Goal: Transaction & Acquisition: Download file/media

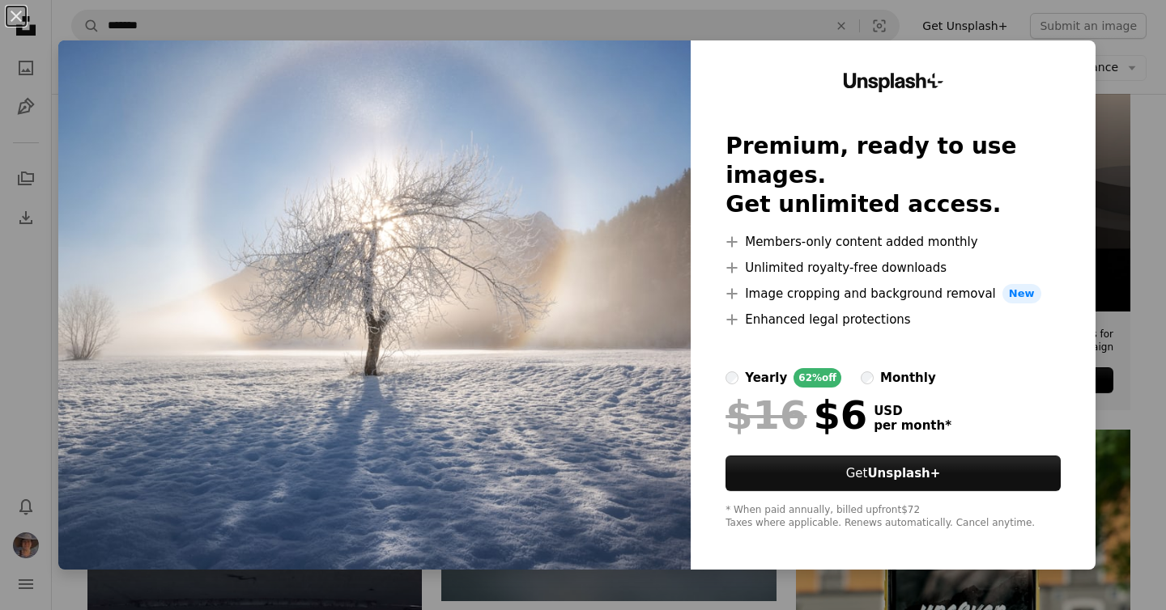
scroll to position [427, 0]
drag, startPoint x: 13, startPoint y: 16, endPoint x: 74, endPoint y: 12, distance: 60.8
click at [15, 16] on button "An X shape" at bounding box center [15, 15] width 19 height 19
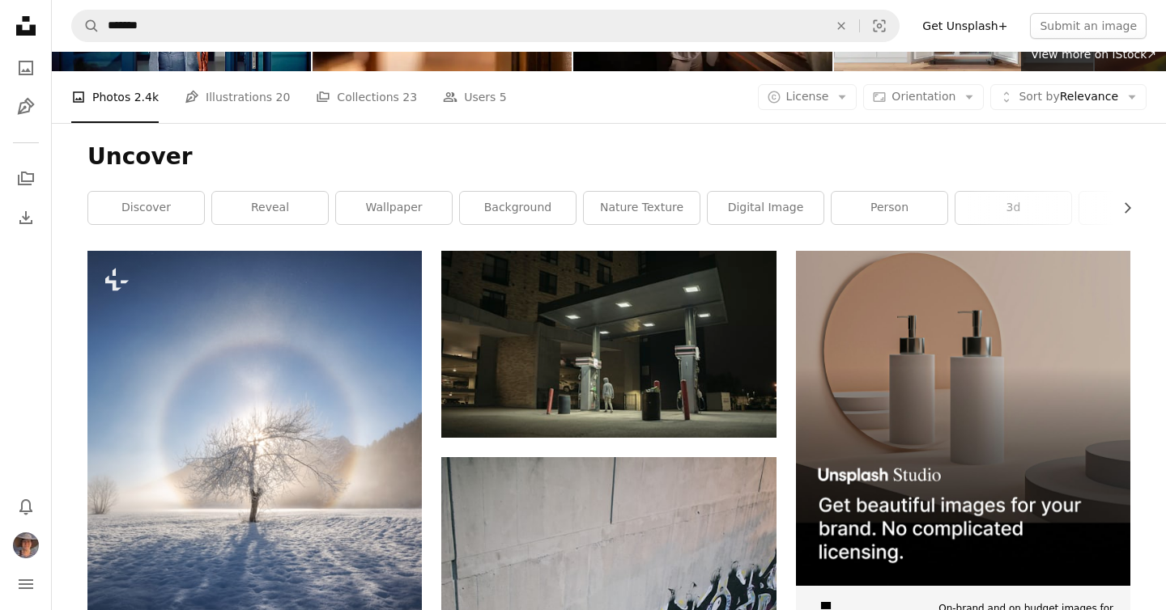
scroll to position [0, 0]
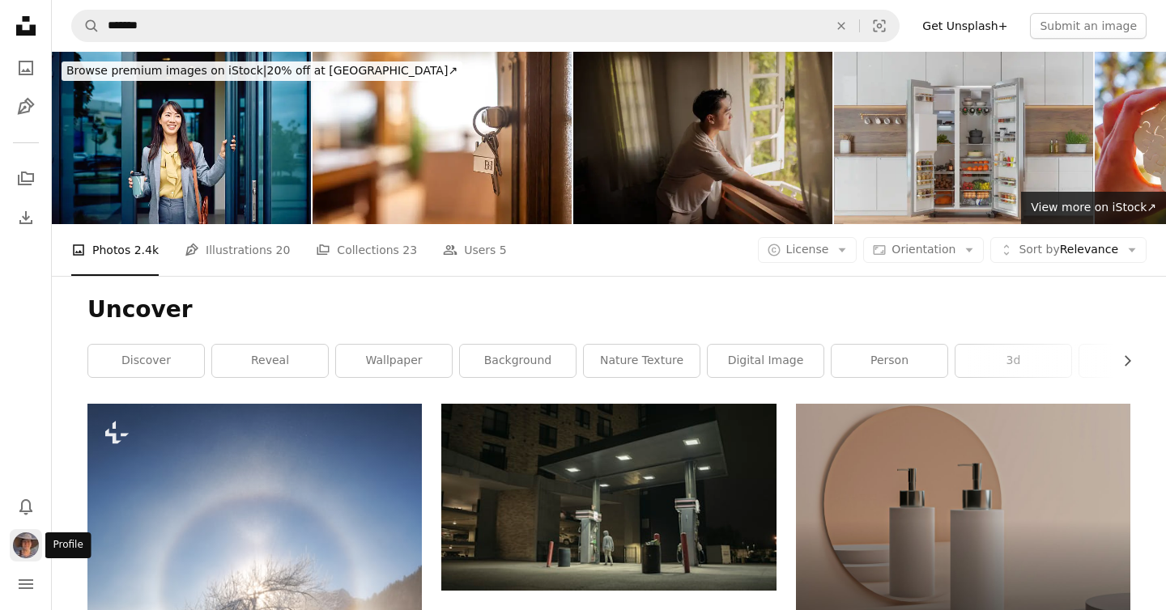
click at [23, 549] on img "Profile" at bounding box center [26, 546] width 26 height 26
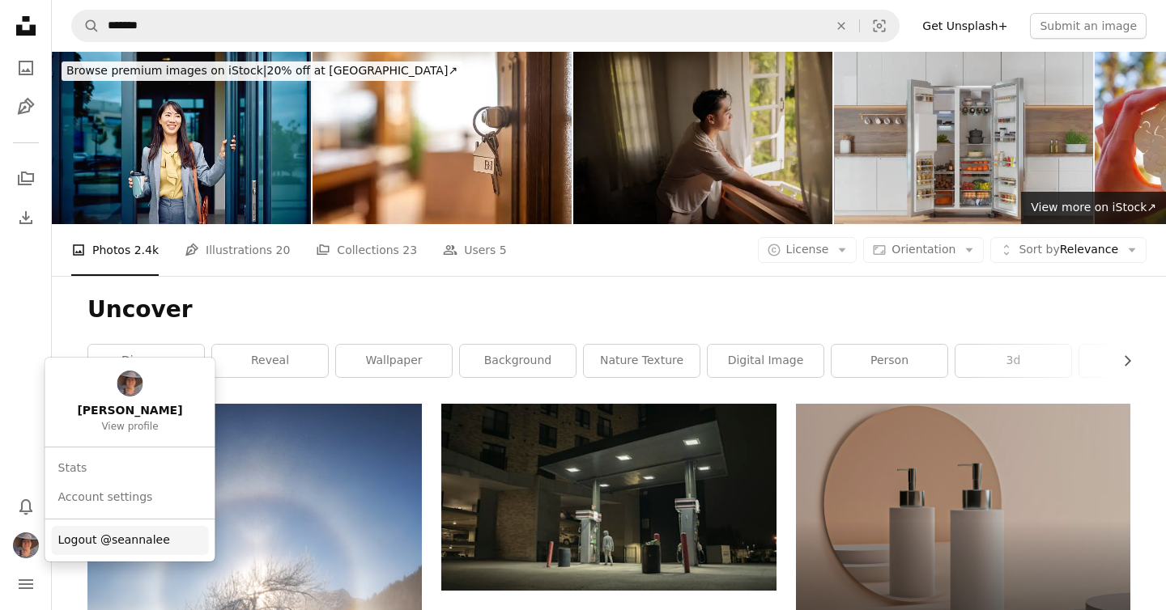
click at [83, 546] on span "Logout @seannalee" at bounding box center [114, 541] width 112 height 16
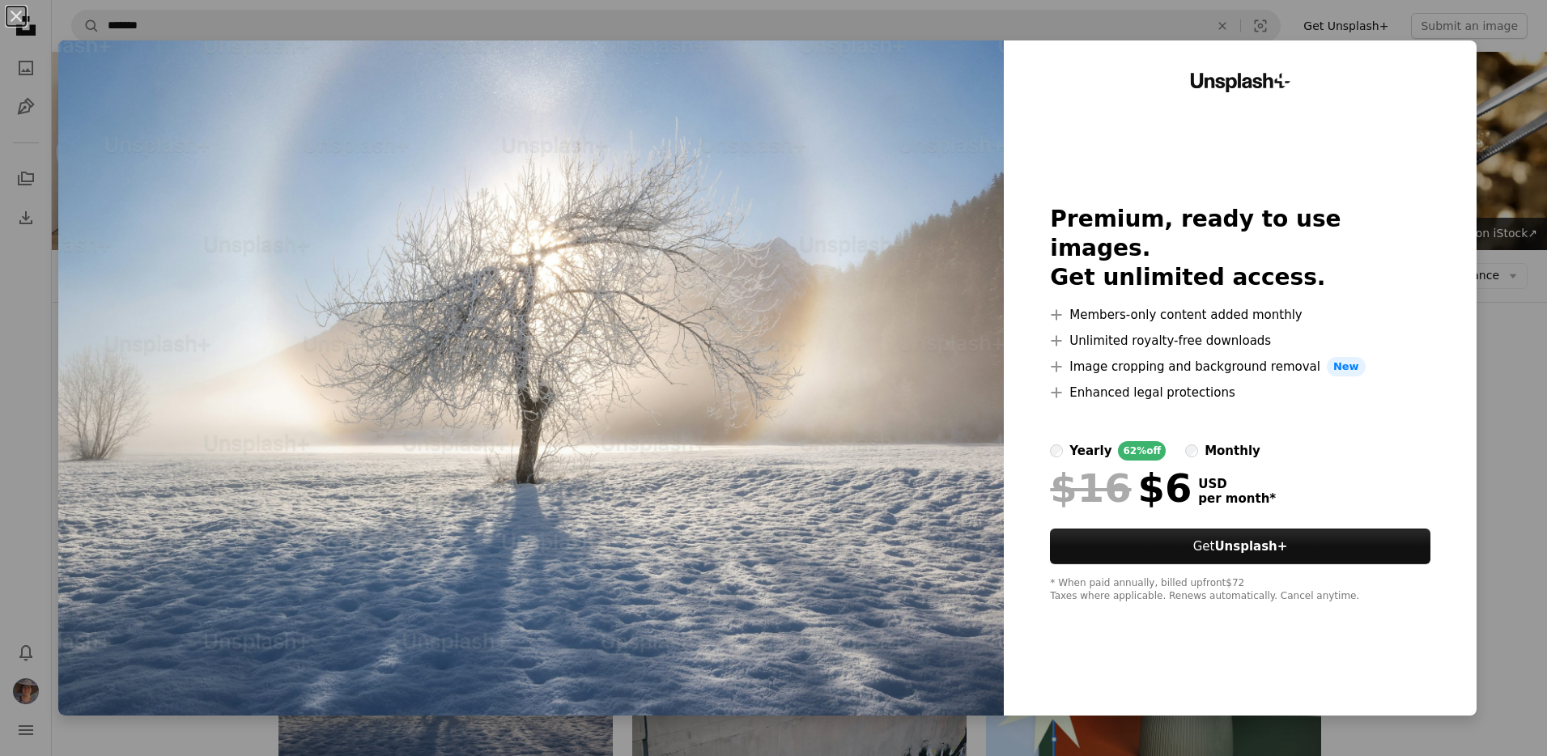
scroll to position [205, 0]
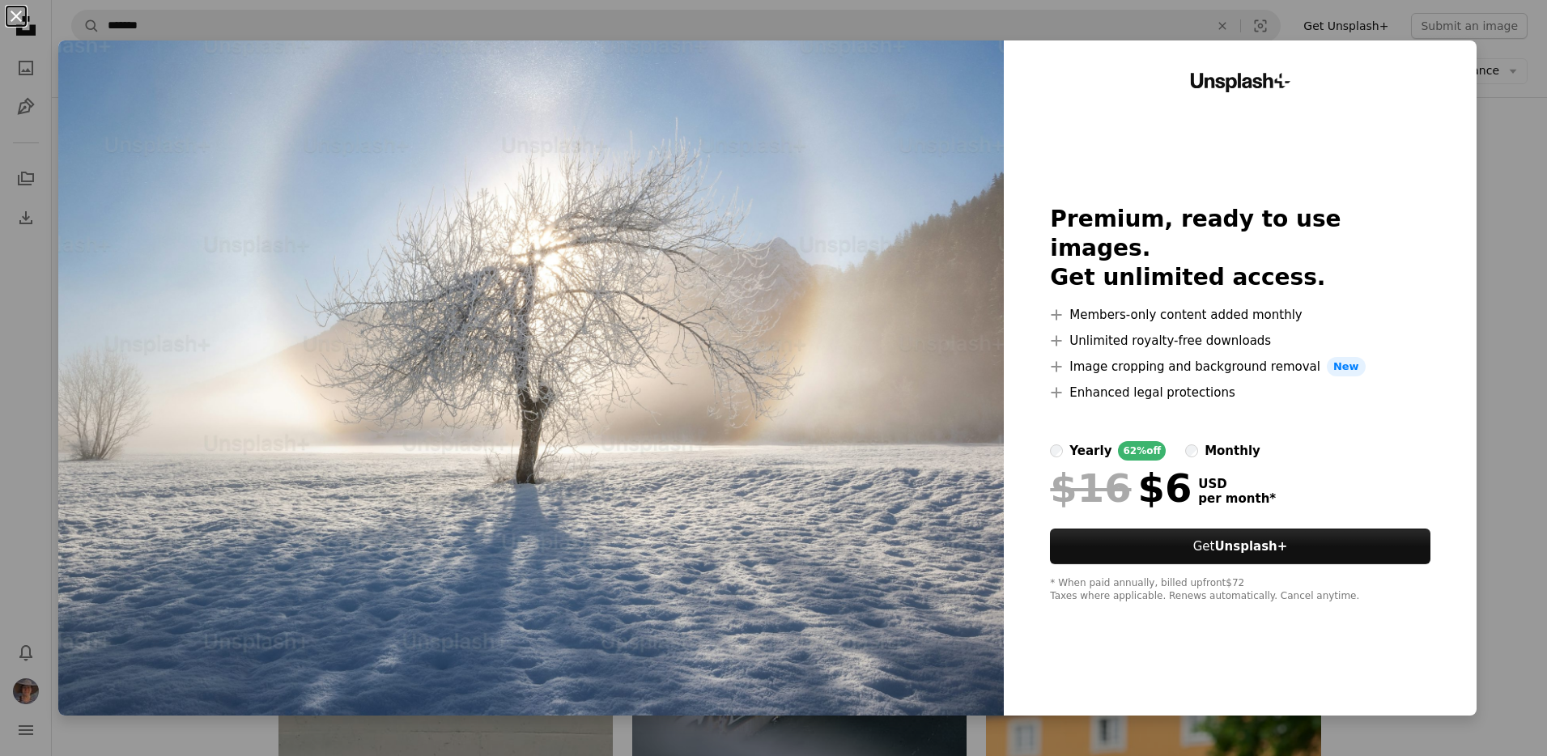
click at [16, 13] on button "An X shape" at bounding box center [15, 15] width 19 height 19
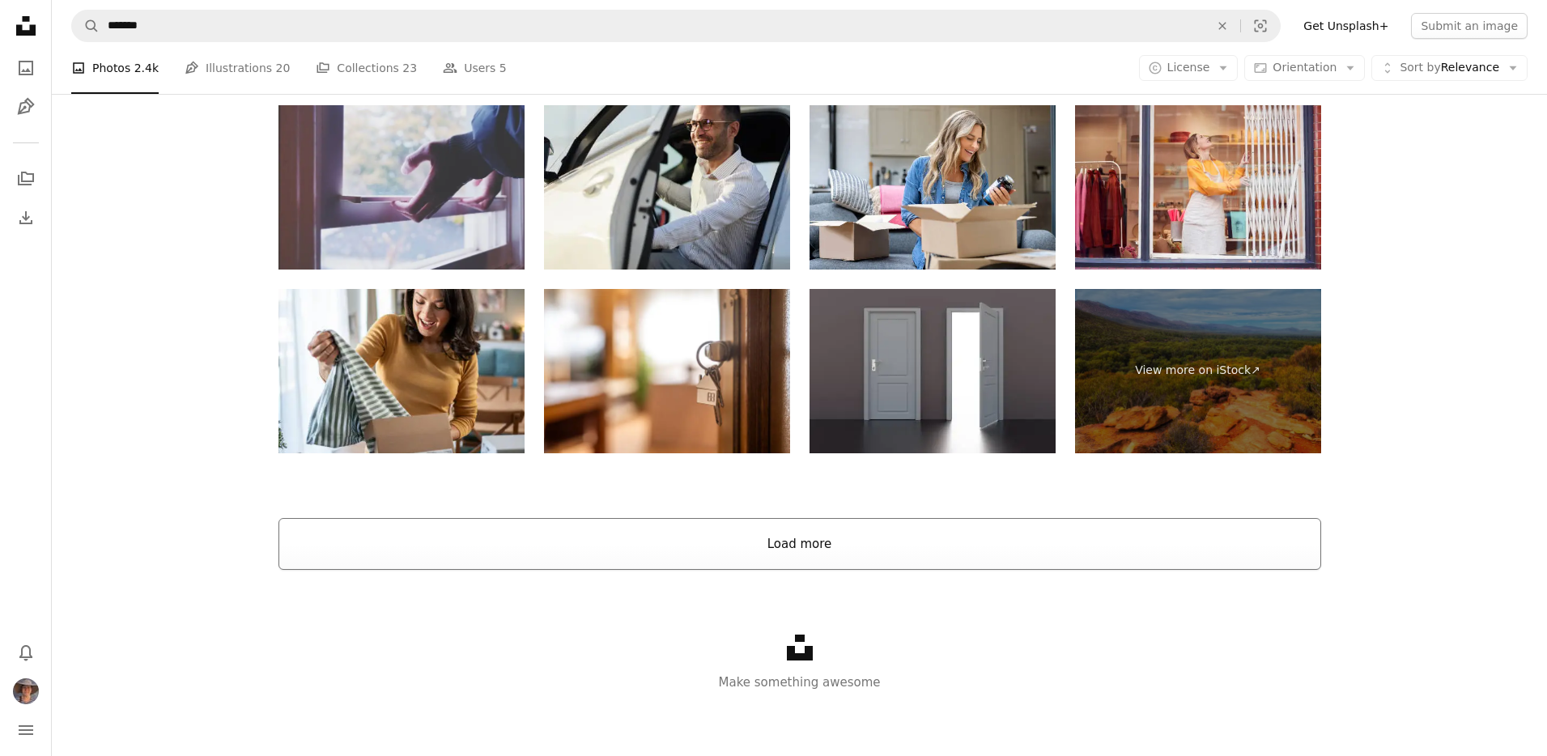
click at [1031, 545] on button "Load more" at bounding box center [799, 544] width 1043 height 52
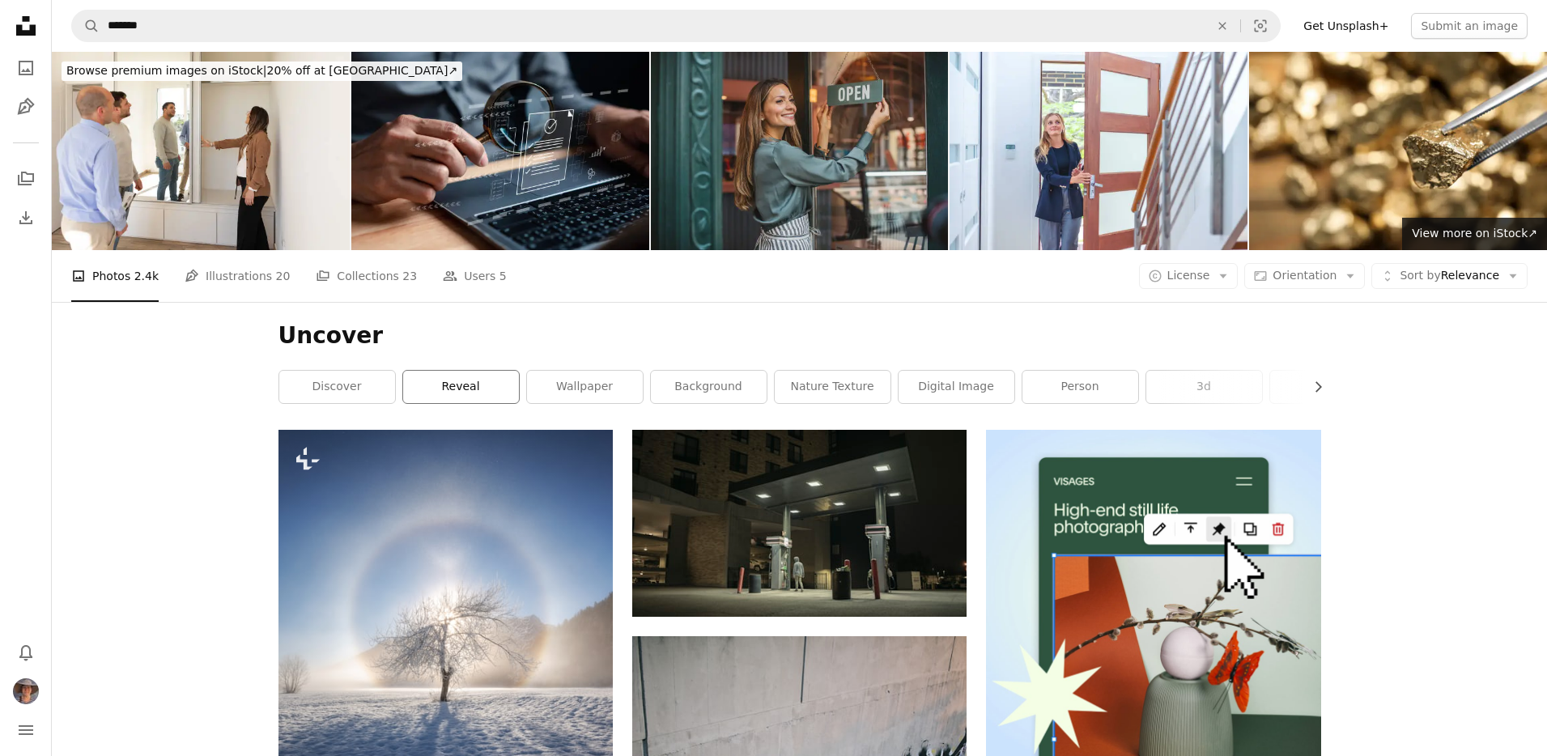
drag, startPoint x: 463, startPoint y: 401, endPoint x: 431, endPoint y: 384, distance: 36.6
click at [431, 384] on link "reveal" at bounding box center [461, 387] width 116 height 32
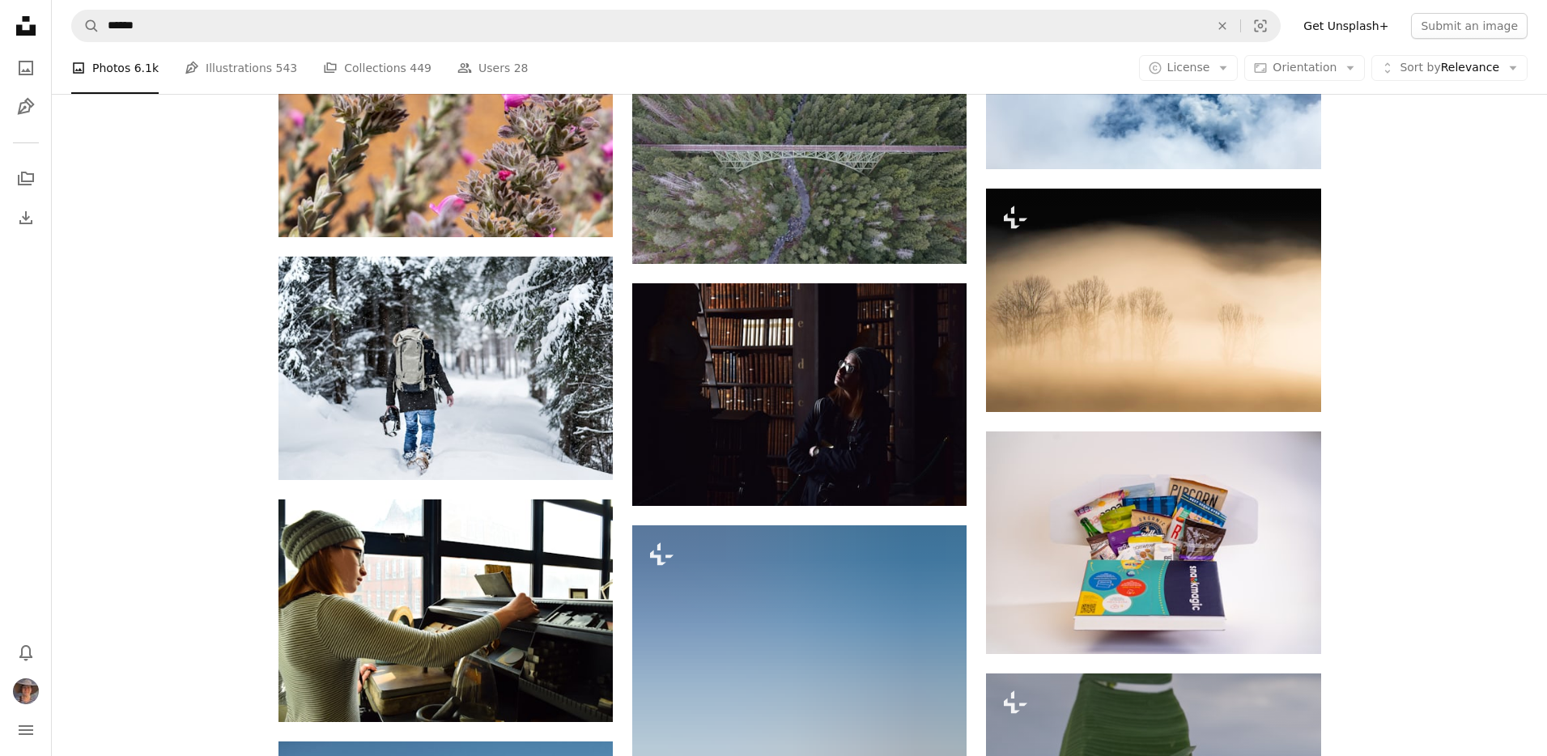
scroll to position [933, 0]
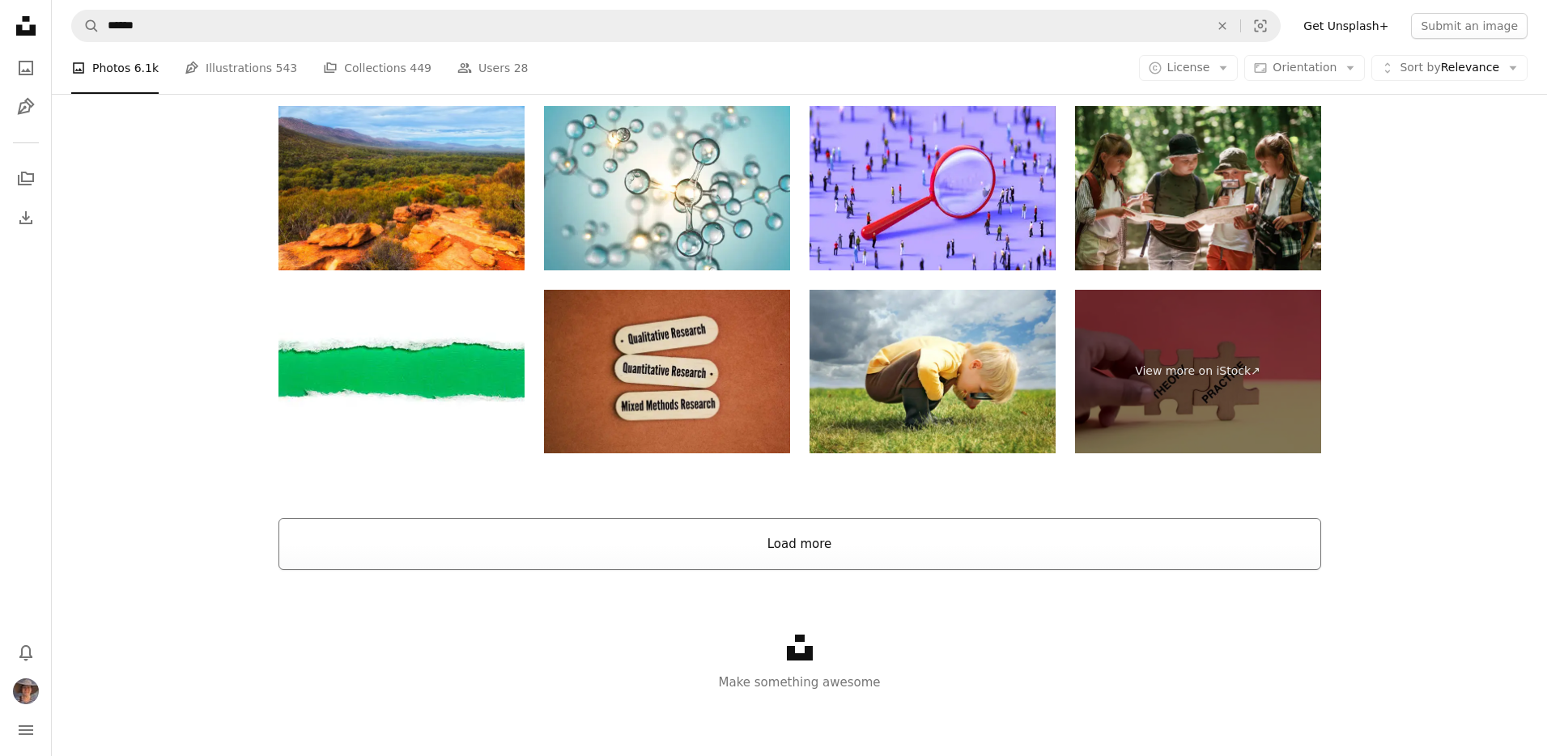
click at [1196, 537] on button "Load more" at bounding box center [799, 544] width 1043 height 52
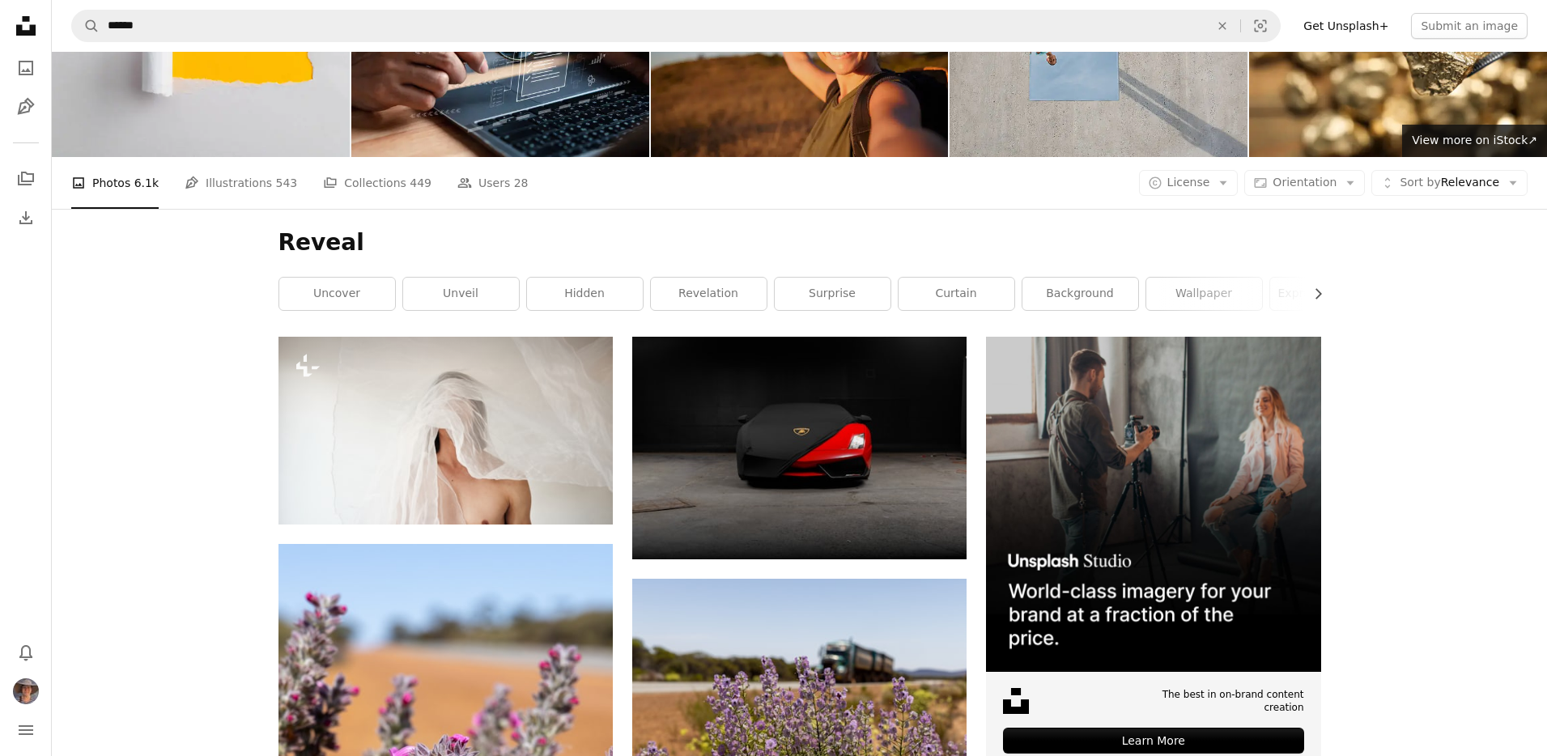
scroll to position [0, 0]
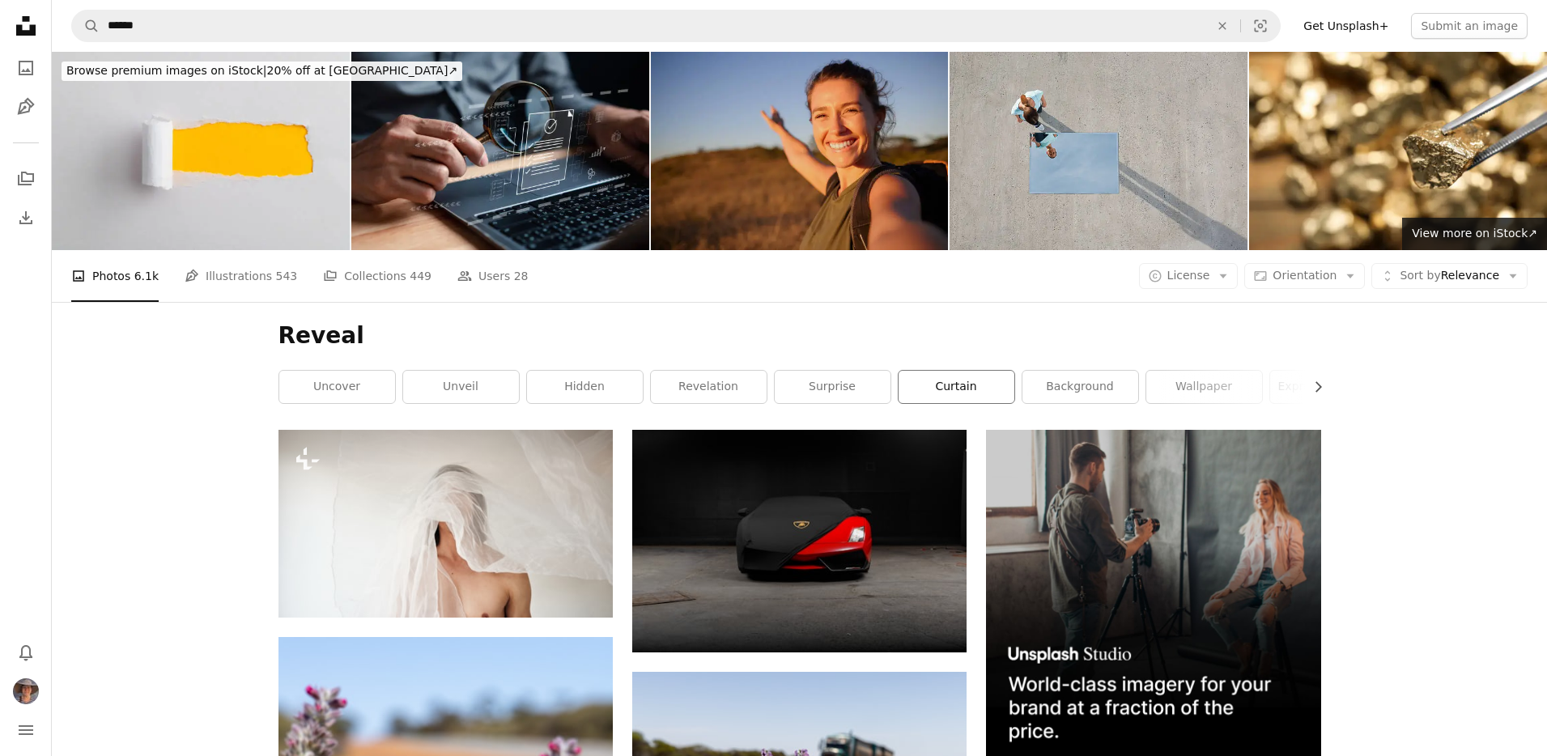
click at [960, 384] on link "curtain" at bounding box center [957, 387] width 116 height 32
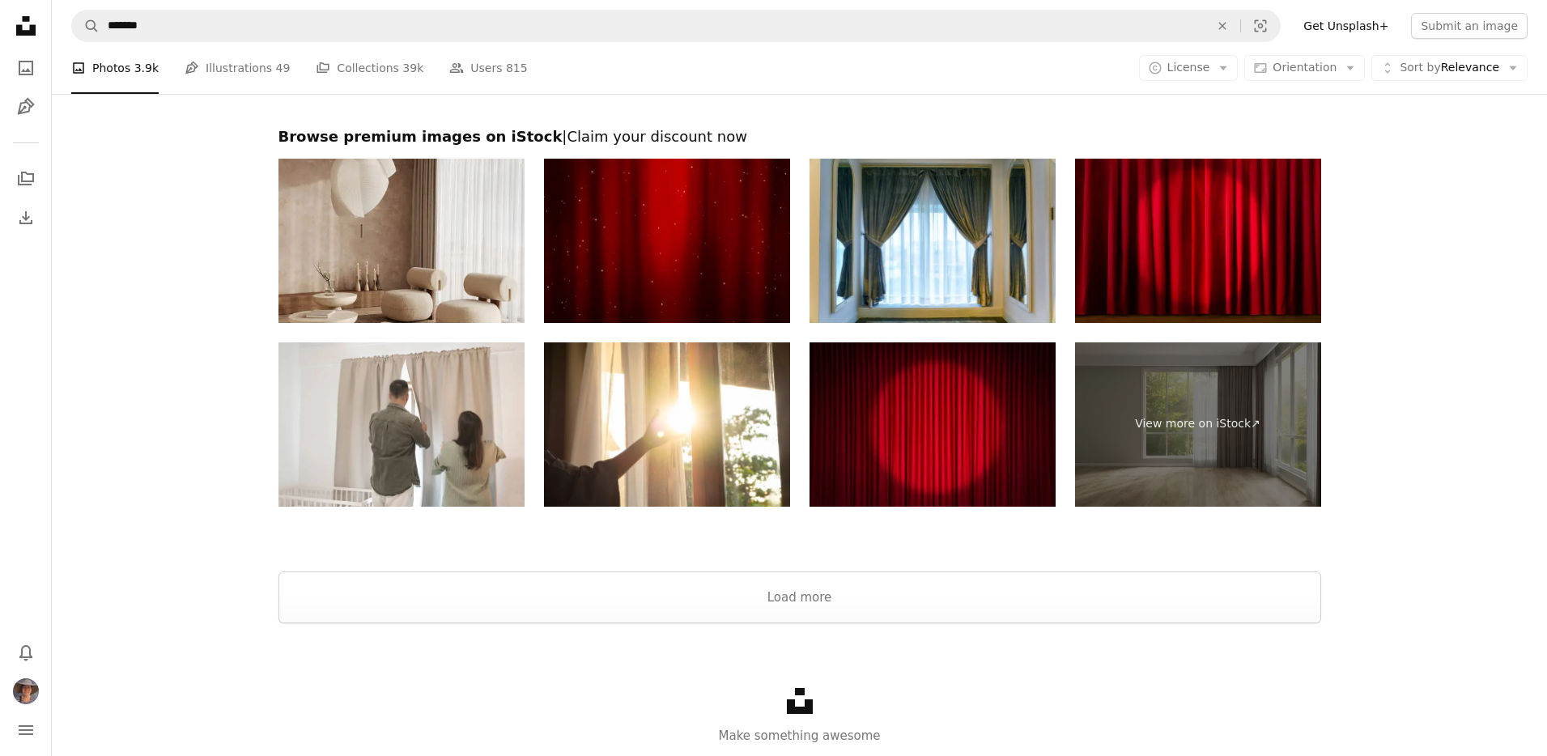
scroll to position [3353, 0]
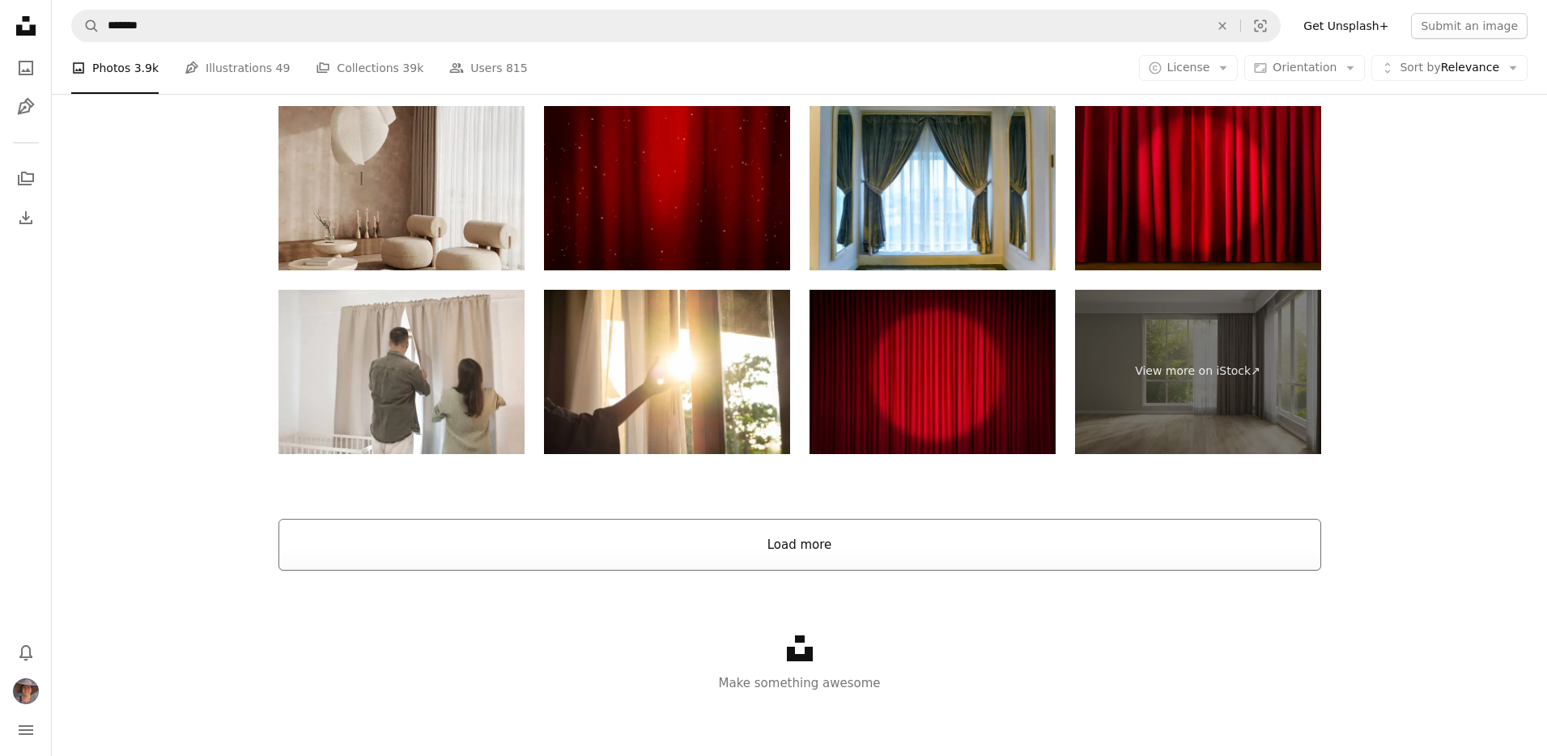
click at [837, 542] on button "Load more" at bounding box center [799, 545] width 1043 height 52
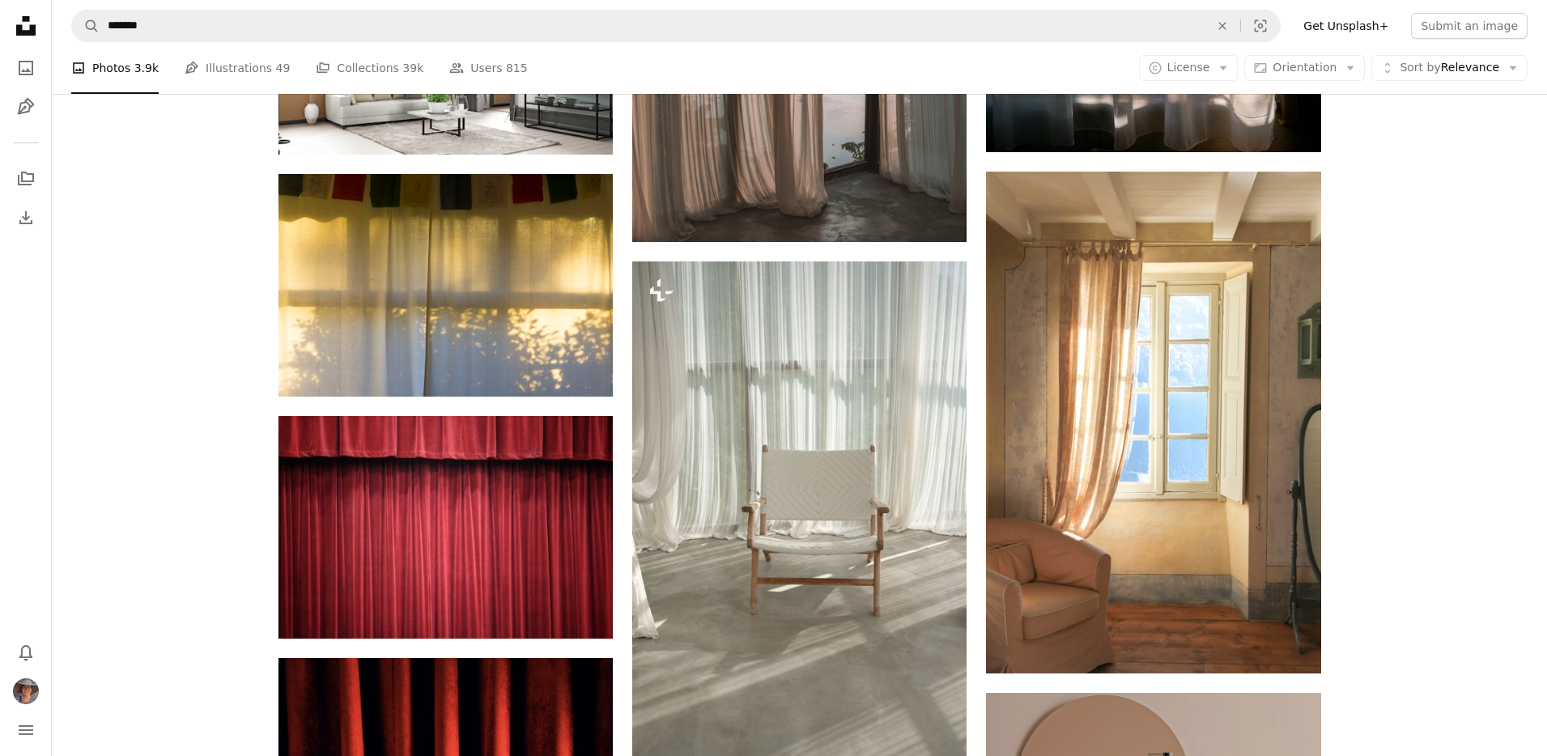
scroll to position [7200, 0]
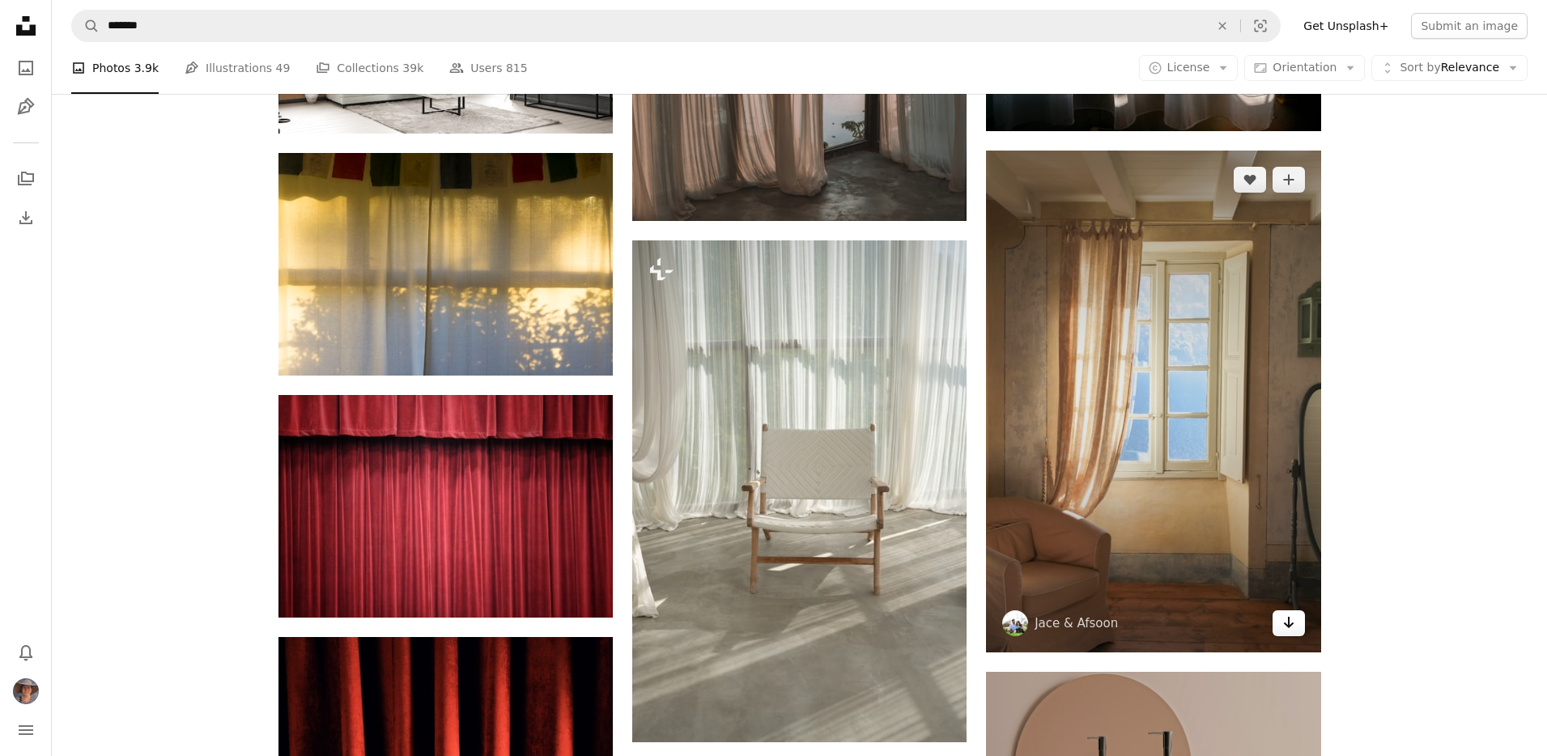
click at [1283, 621] on icon "Arrow pointing down" at bounding box center [1288, 622] width 13 height 19
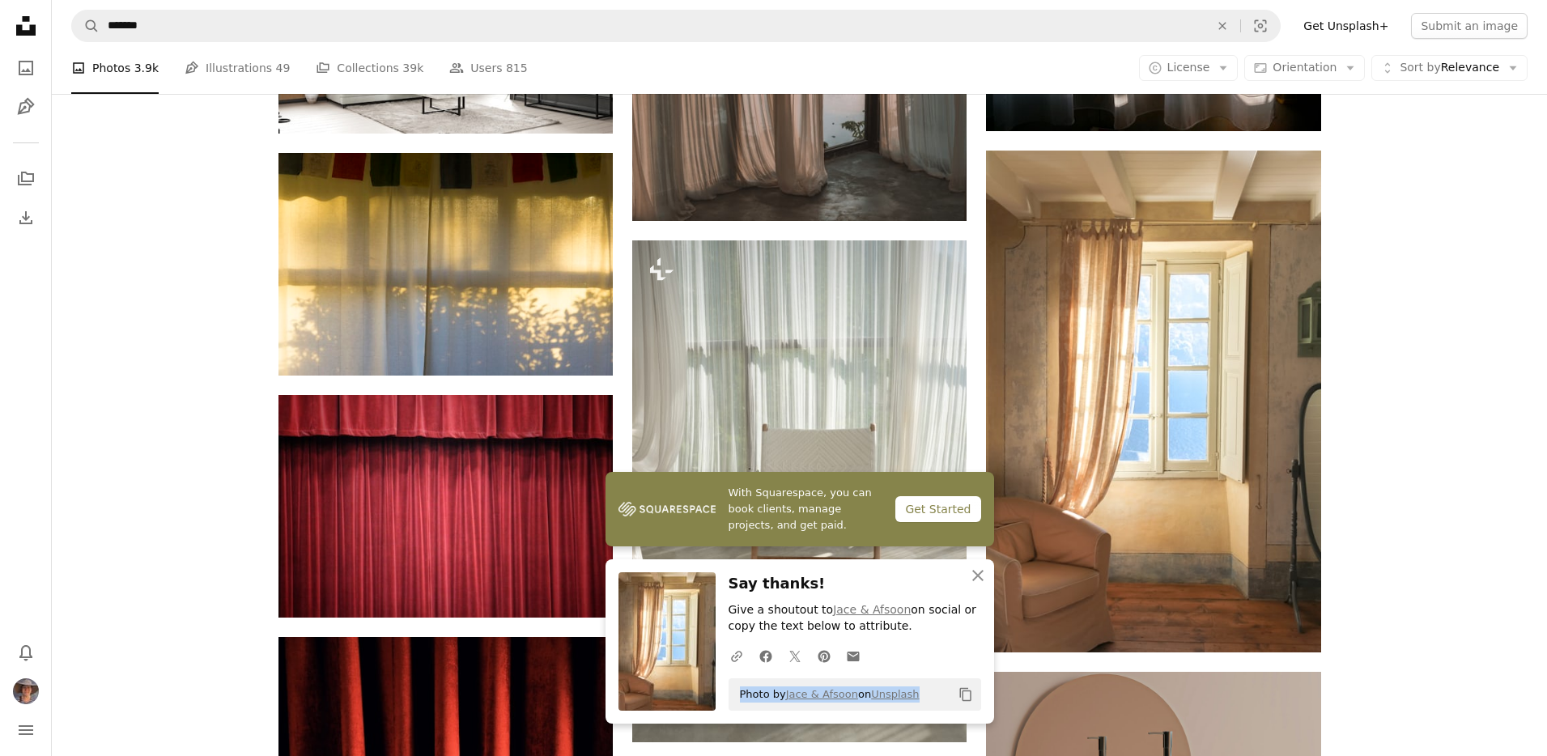
drag, startPoint x: 923, startPoint y: 695, endPoint x: 737, endPoint y: 698, distance: 185.4
click at [737, 699] on div "Photo by [PERSON_NAME] & Afsoon on Unsplash Copy content" at bounding box center [855, 694] width 253 height 32
copy span "Photo by [PERSON_NAME] & Afsoon on Unsplash"
click at [979, 571] on icon "An X shape" at bounding box center [977, 575] width 19 height 19
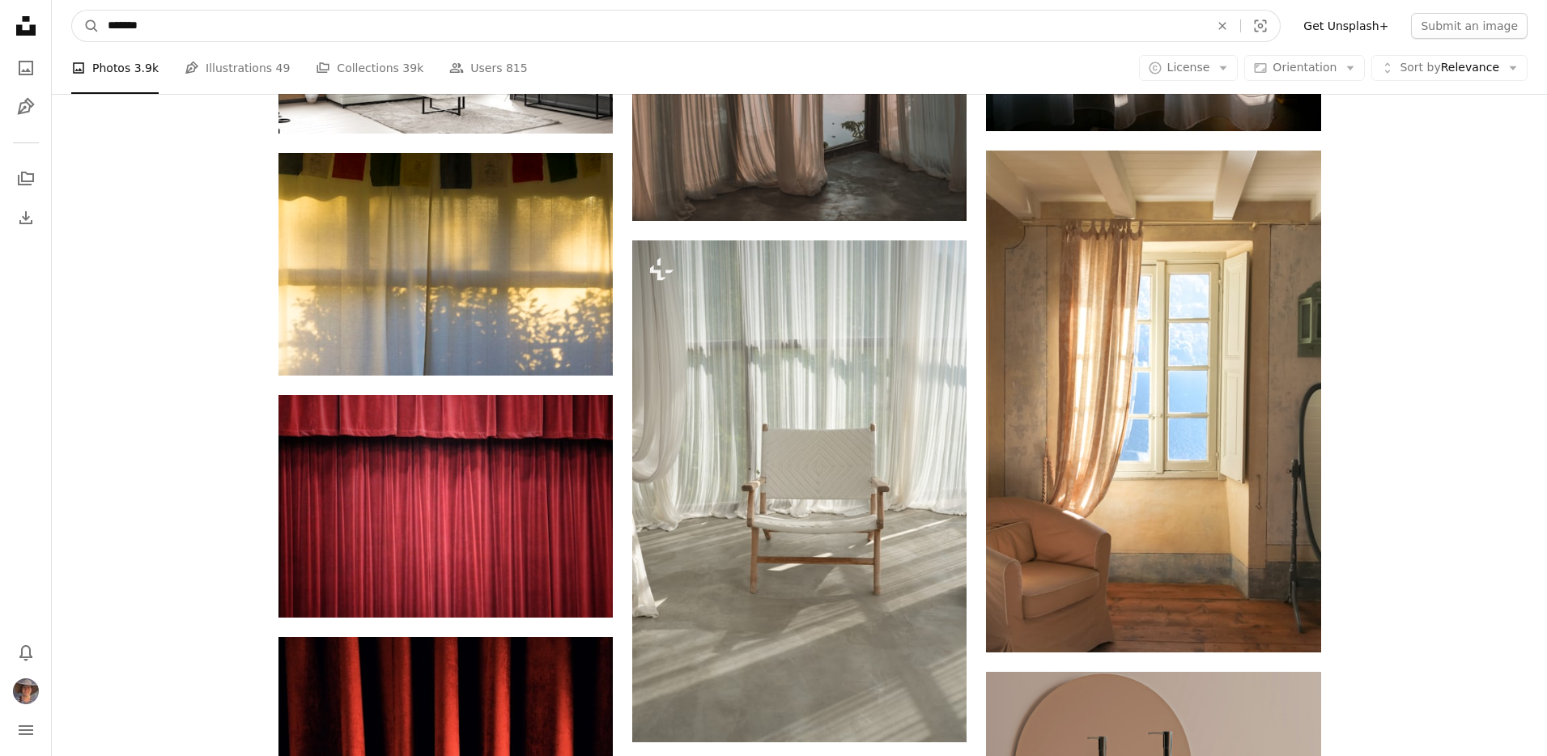
click at [208, 26] on input "*******" at bounding box center [652, 26] width 1105 height 31
drag, startPoint x: 140, startPoint y: 27, endPoint x: 99, endPoint y: 26, distance: 41.3
click at [100, 26] on input "*******" at bounding box center [652, 26] width 1105 height 31
type input "*********"
click at [72, 11] on button "A magnifying glass" at bounding box center [86, 26] width 28 height 31
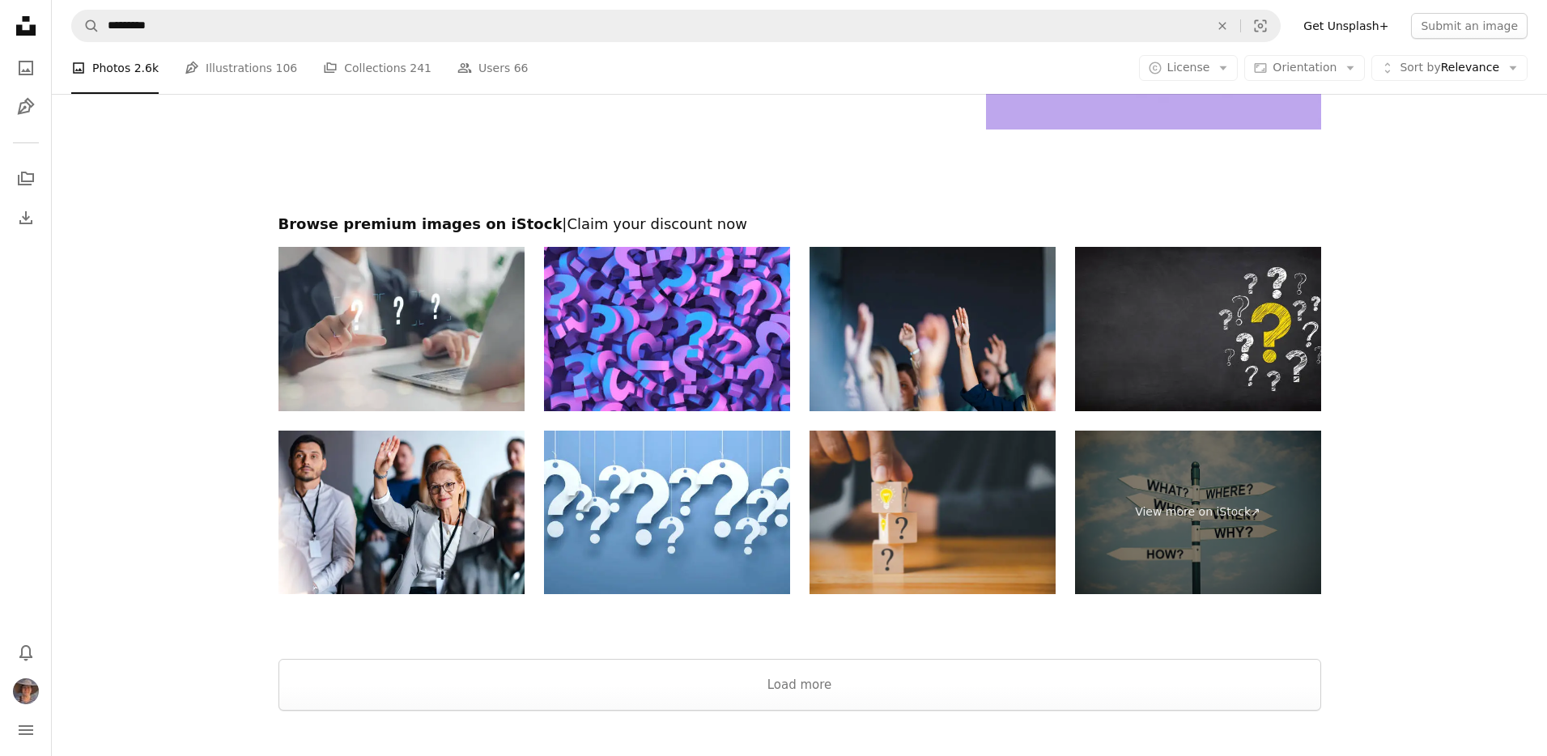
scroll to position [3074, 0]
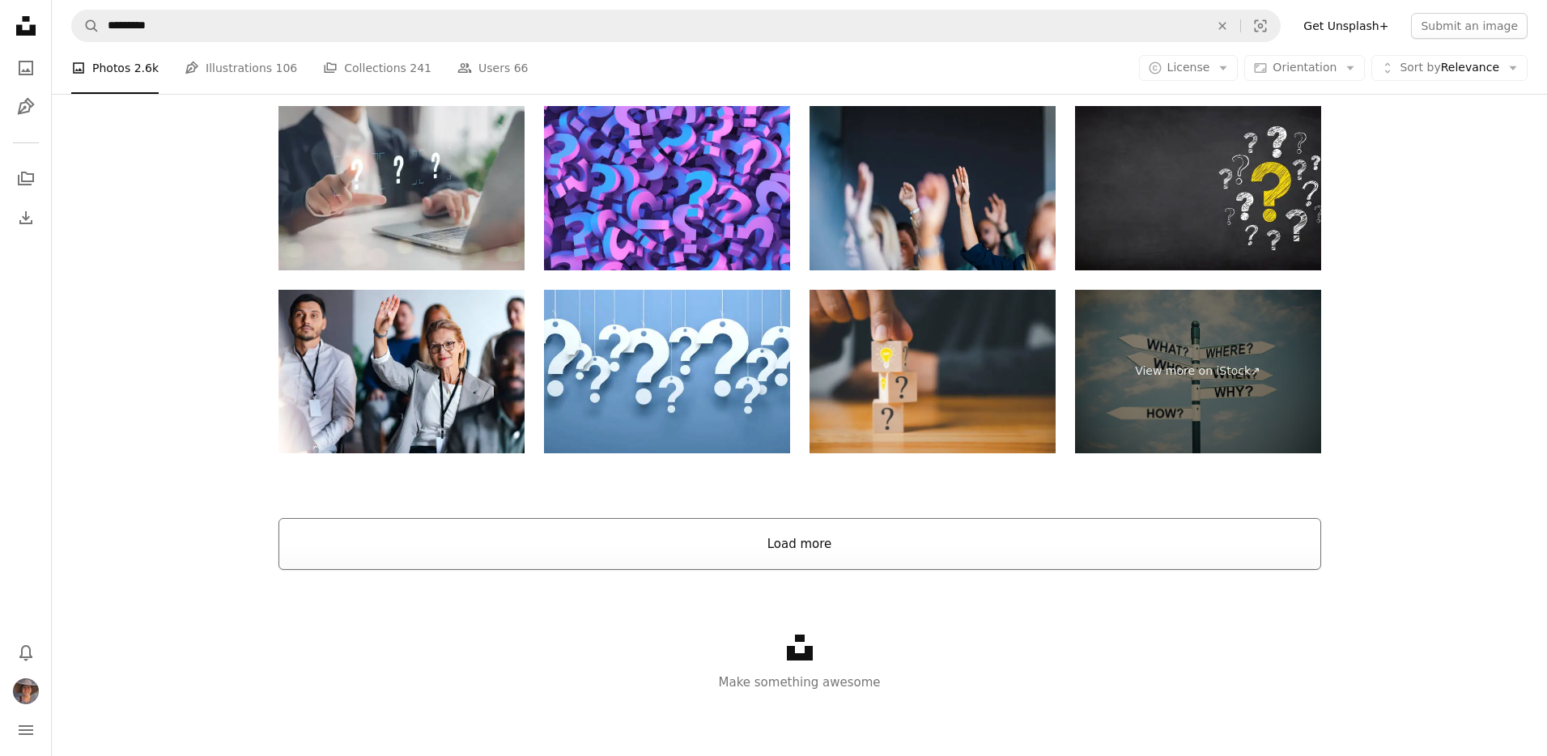
click at [917, 550] on button "Load more" at bounding box center [799, 544] width 1043 height 52
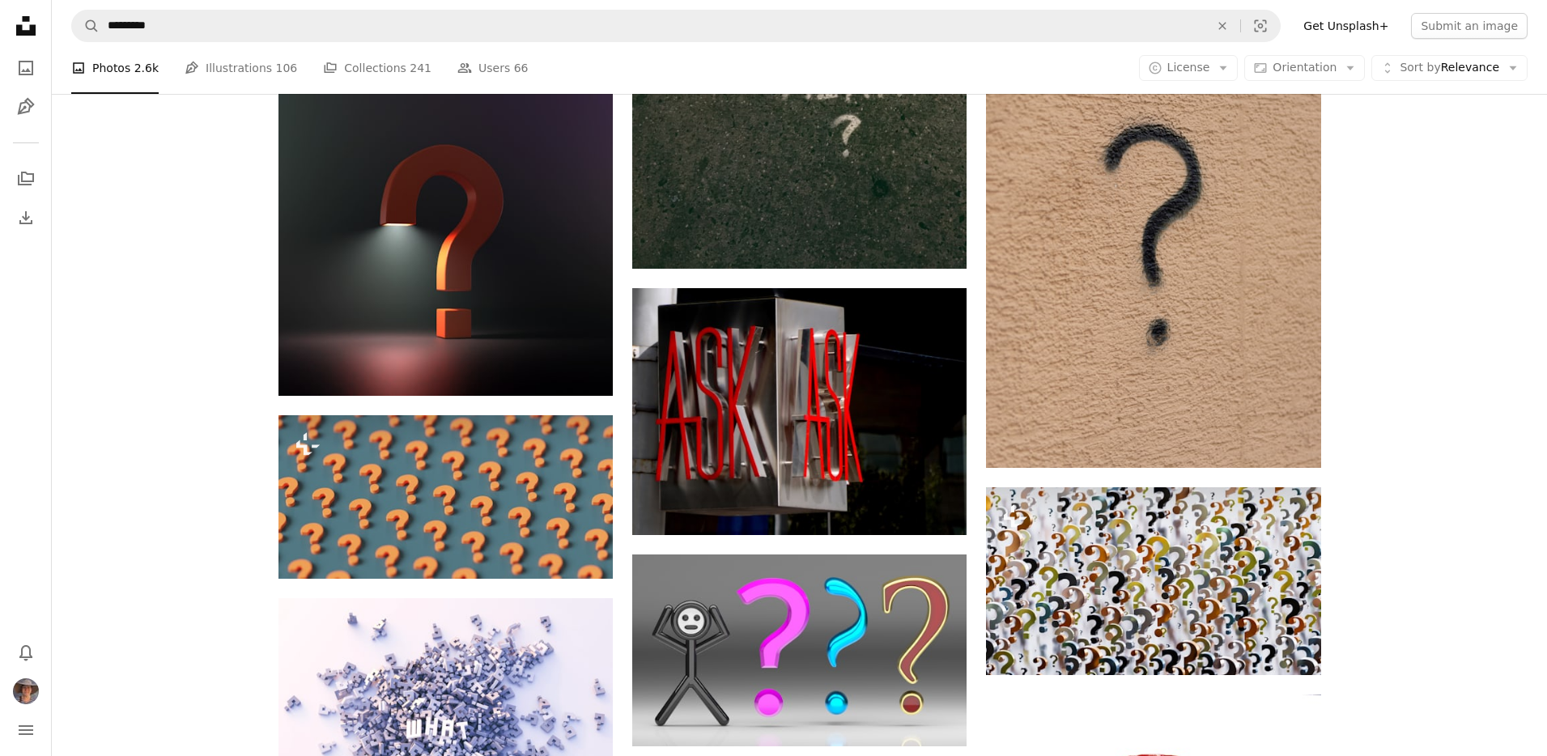
scroll to position [3106, 0]
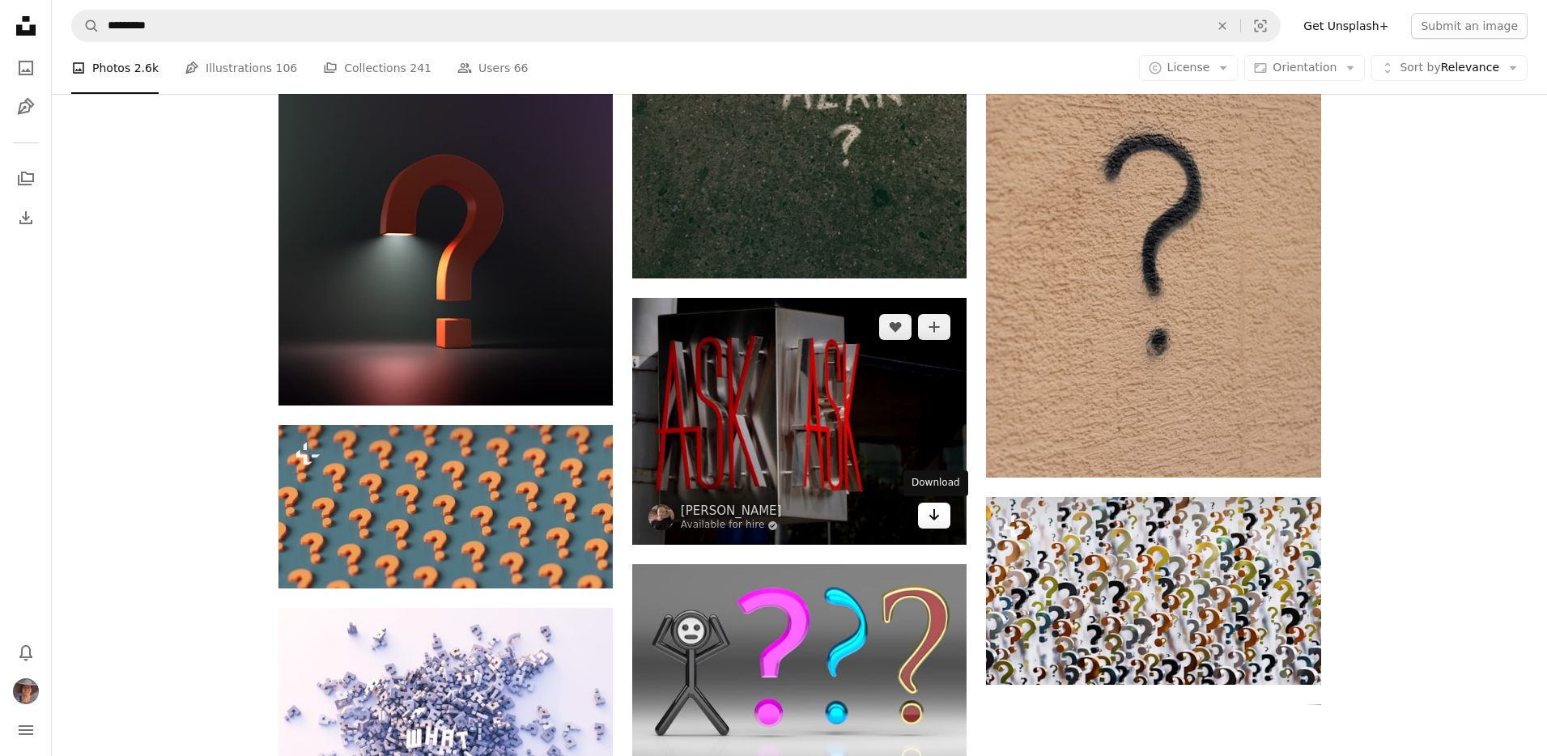
click at [937, 515] on icon "Download" at bounding box center [934, 514] width 11 height 11
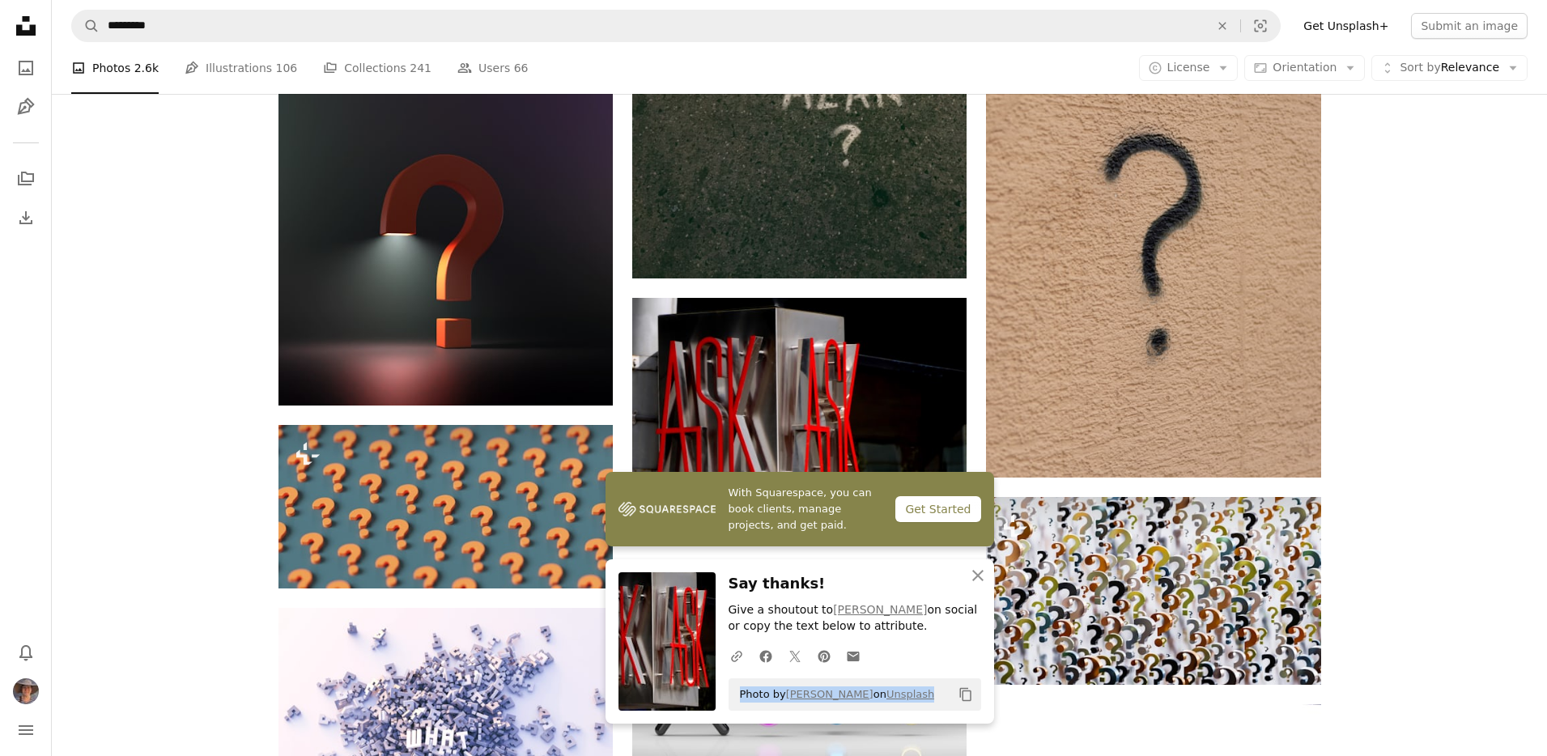
drag, startPoint x: 805, startPoint y: 701, endPoint x: 740, endPoint y: 699, distance: 64.8
click at [740, 699] on div "Photo by [PERSON_NAME] on Unsplash Copy content" at bounding box center [855, 694] width 253 height 32
copy span "Photo by [PERSON_NAME] on Unsplash"
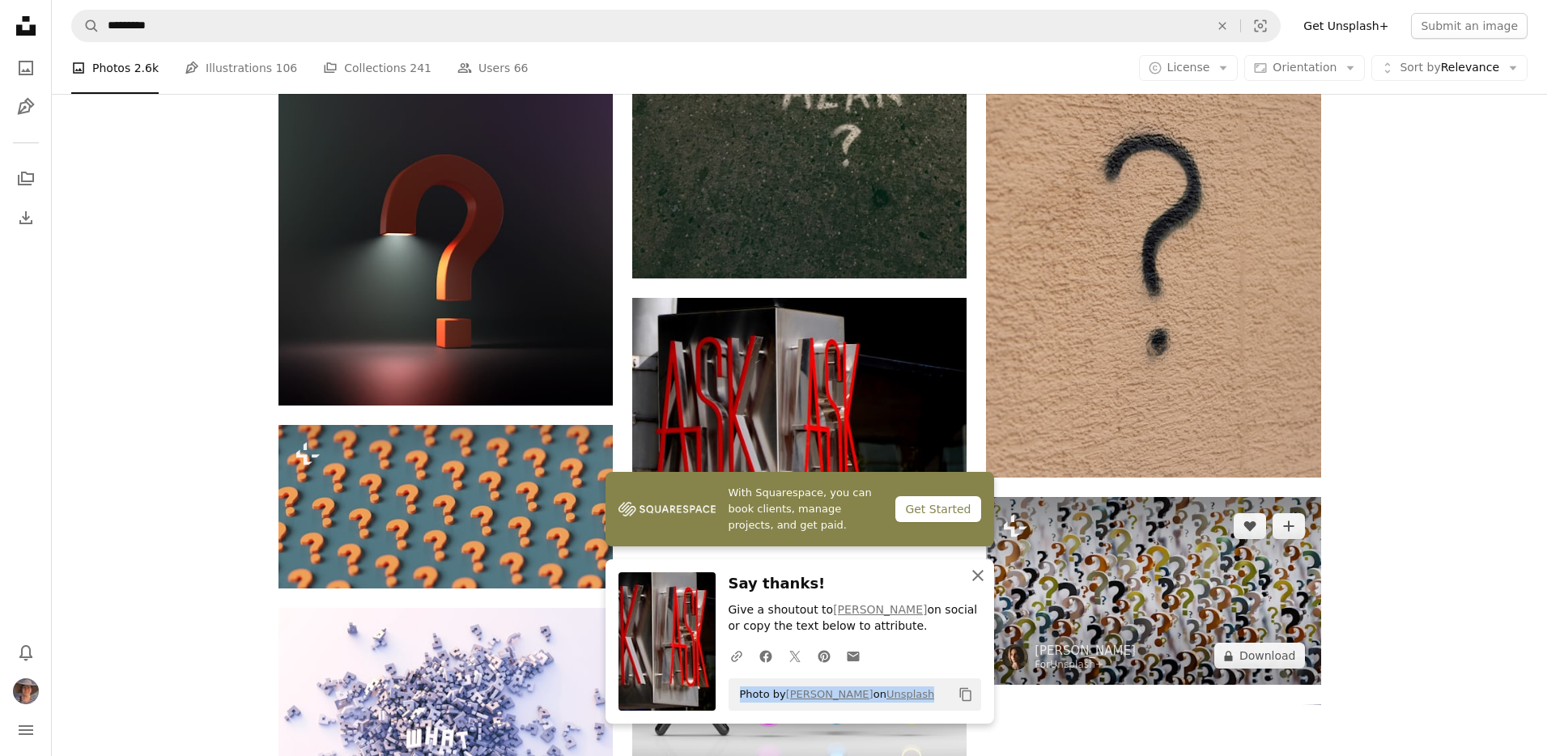
drag, startPoint x: 979, startPoint y: 576, endPoint x: 1235, endPoint y: 558, distance: 257.3
click at [979, 576] on icon "button" at bounding box center [977, 575] width 11 height 11
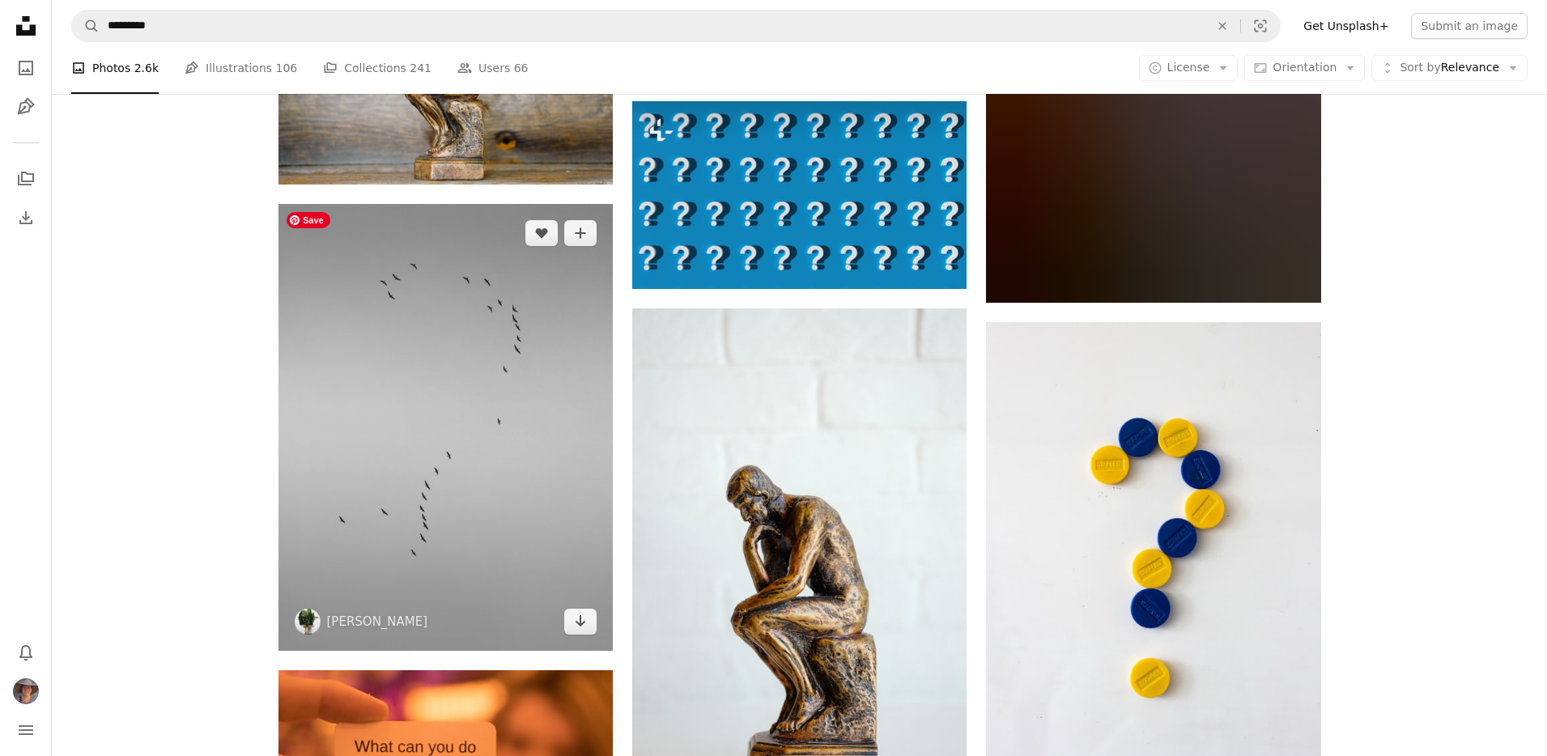
scroll to position [5236, 0]
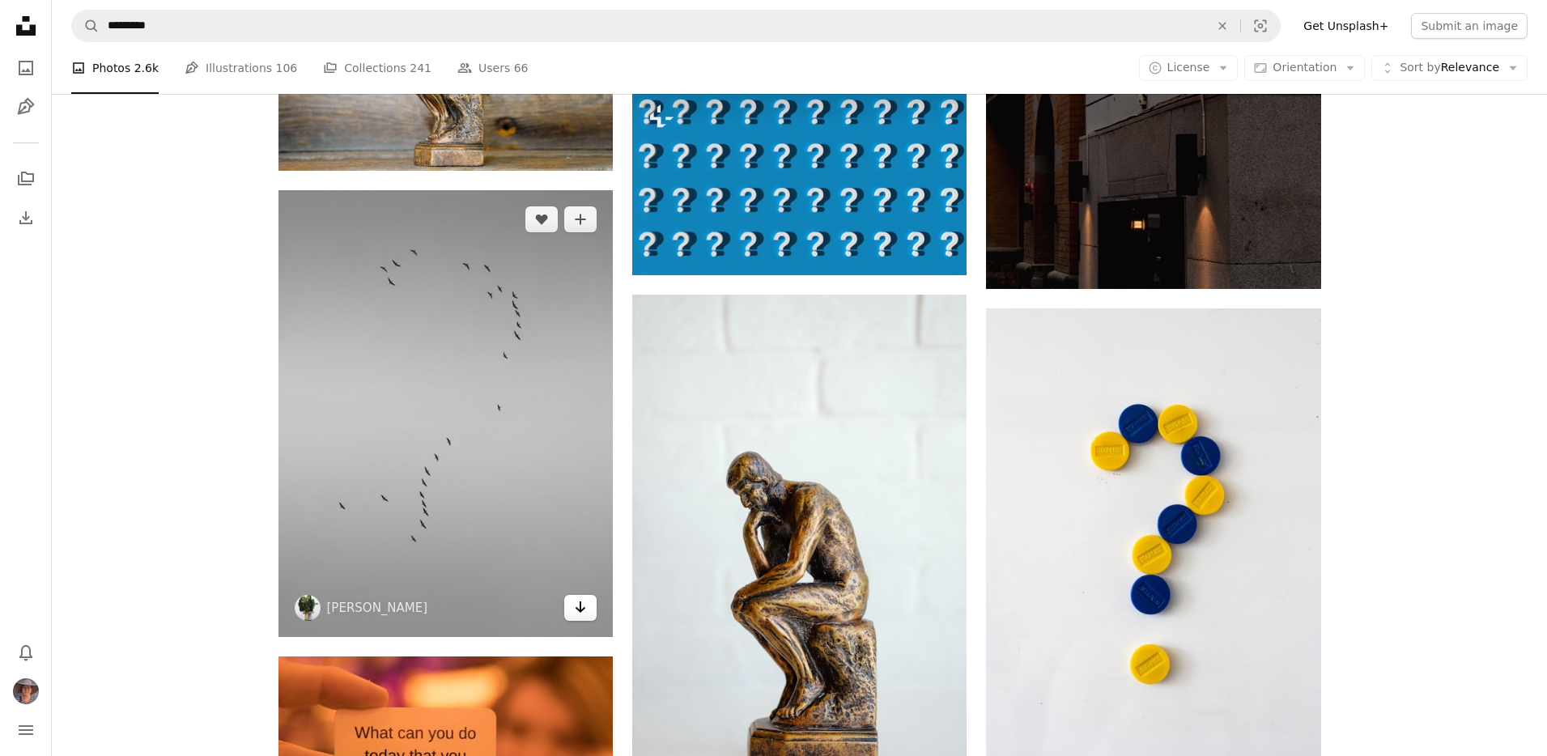
click at [579, 608] on icon "Arrow pointing down" at bounding box center [580, 606] width 13 height 19
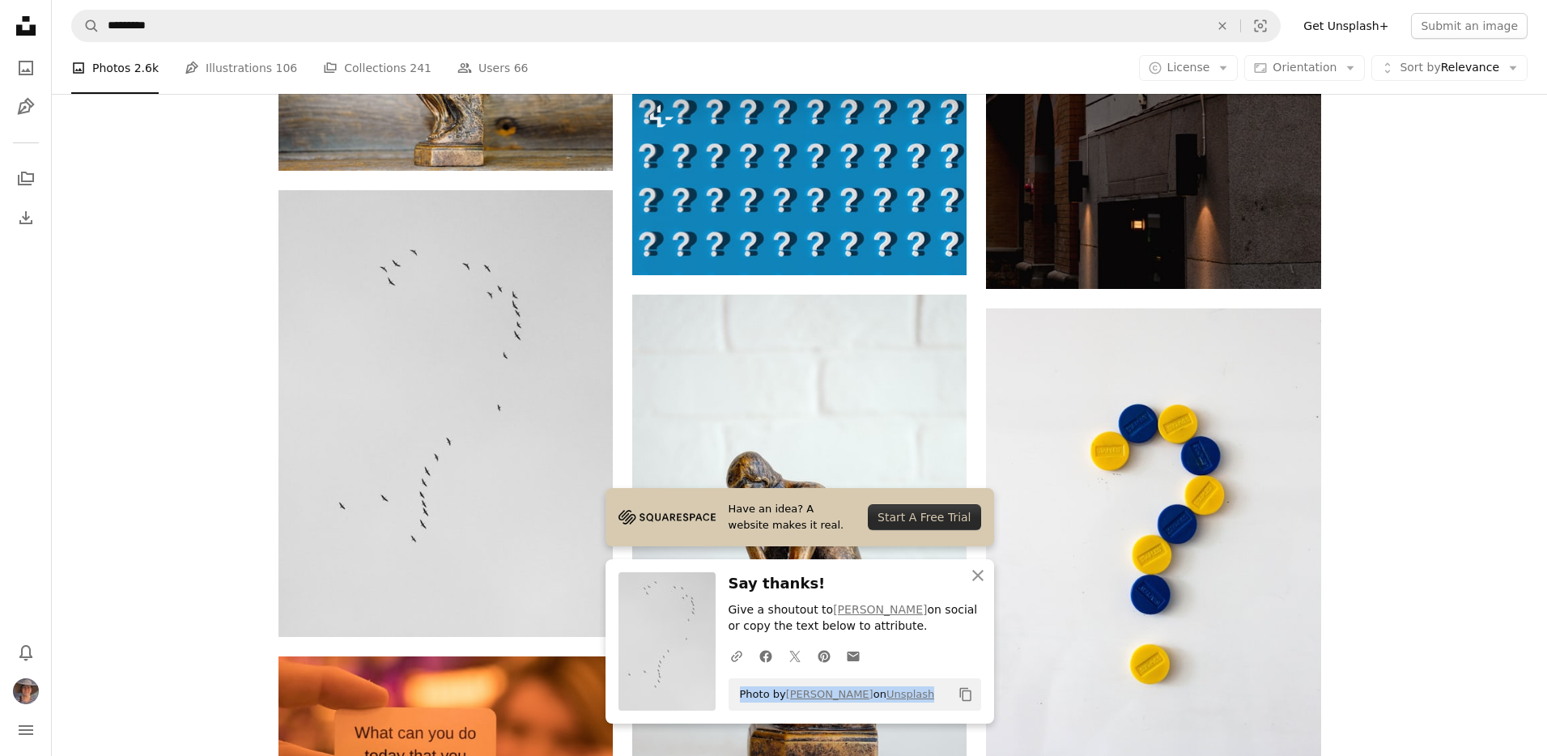
drag, startPoint x: 740, startPoint y: 696, endPoint x: 935, endPoint y: 698, distance: 195.1
click at [931, 698] on div "Photo by [PERSON_NAME] on Unsplash Copy content" at bounding box center [855, 694] width 253 height 32
copy span "Photo by [PERSON_NAME] on Unsplash"
click at [979, 576] on icon "button" at bounding box center [977, 575] width 11 height 11
